Goal: Information Seeking & Learning: Learn about a topic

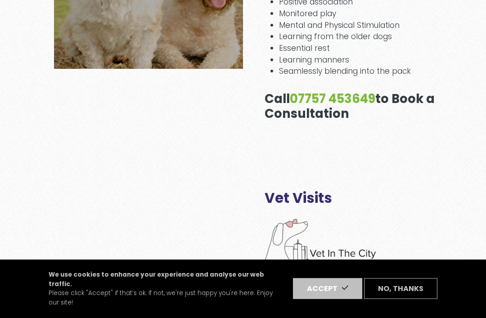
scroll to position [854, 0]
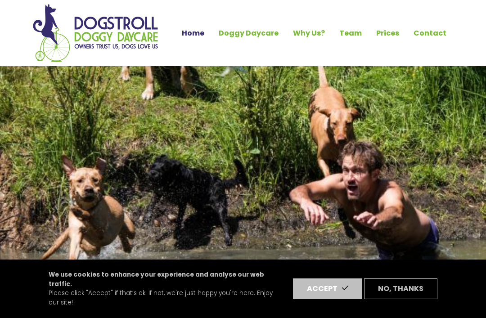
click at [204, 27] on link "Home" at bounding box center [193, 33] width 37 height 15
click at [252, 27] on link "Doggy Daycare" at bounding box center [248, 33] width 74 height 15
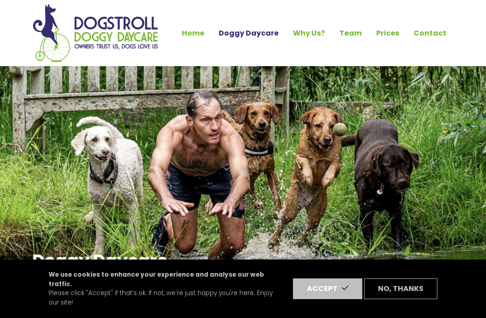
click at [334, 286] on button "Accept" at bounding box center [327, 288] width 69 height 21
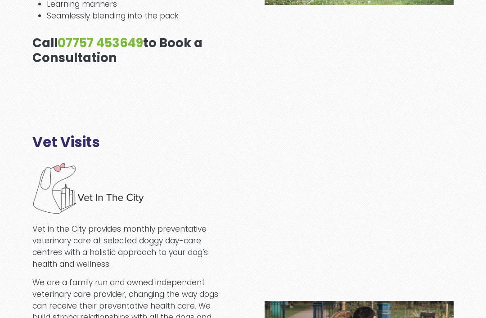
scroll to position [977, 0]
